Goal: Check status: Check status

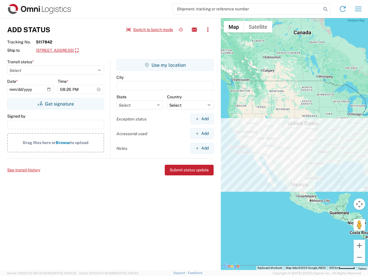
click at [247, 9] on input "search" at bounding box center [247, 8] width 149 height 11
click at [326, 9] on icon at bounding box center [326, 9] width 8 height 8
click at [343, 9] on icon at bounding box center [342, 8] width 9 height 9
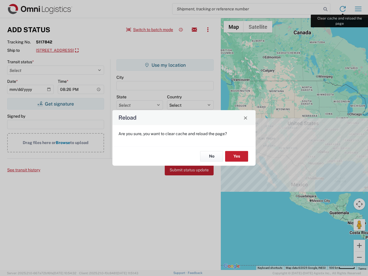
click at [358, 9] on div "Reload Are you sure, you want to clear cache and reload the page? No Yes" at bounding box center [184, 138] width 368 height 276
click at [150, 30] on div "Reload Are you sure, you want to clear cache and reload the page? No Yes" at bounding box center [184, 138] width 368 height 276
click at [181, 30] on div "Reload Are you sure, you want to clear cache and reload the page? No Yes" at bounding box center [184, 138] width 368 height 276
click at [194, 30] on div "Reload Are you sure, you want to clear cache and reload the page? No Yes" at bounding box center [184, 138] width 368 height 276
click at [208, 30] on div "Reload Are you sure, you want to clear cache and reload the page? No Yes" at bounding box center [184, 138] width 368 height 276
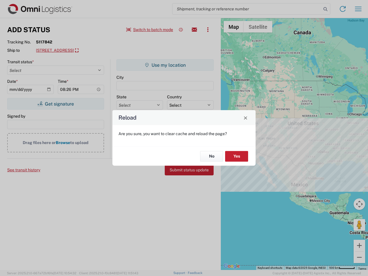
click at [88, 51] on div "Reload Are you sure, you want to clear cache and reload the page? No Yes" at bounding box center [184, 138] width 368 height 276
click at [56, 104] on div "Reload Are you sure, you want to clear cache and reload the page? No Yes" at bounding box center [184, 138] width 368 height 276
